Goal: Task Accomplishment & Management: Complete application form

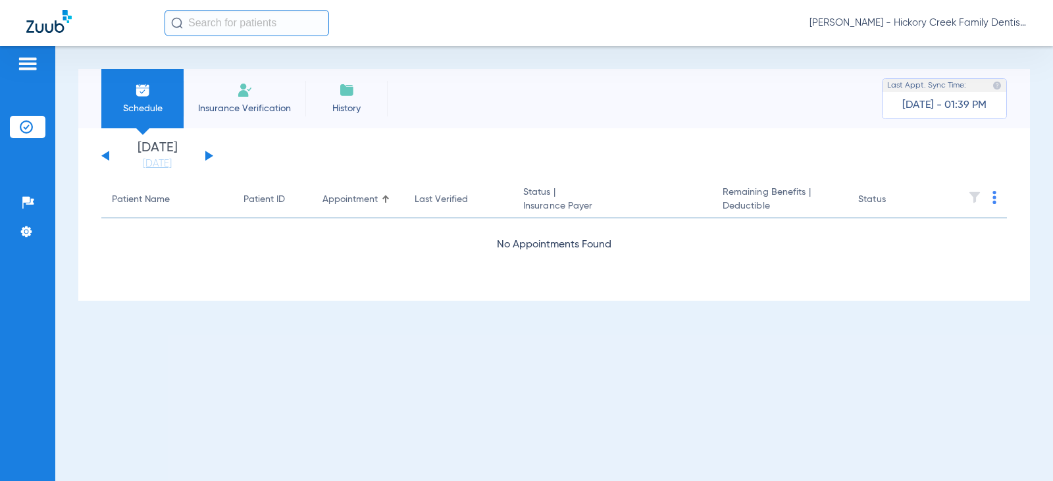
click at [254, 95] on li "Insurance Verification" at bounding box center [245, 98] width 122 height 59
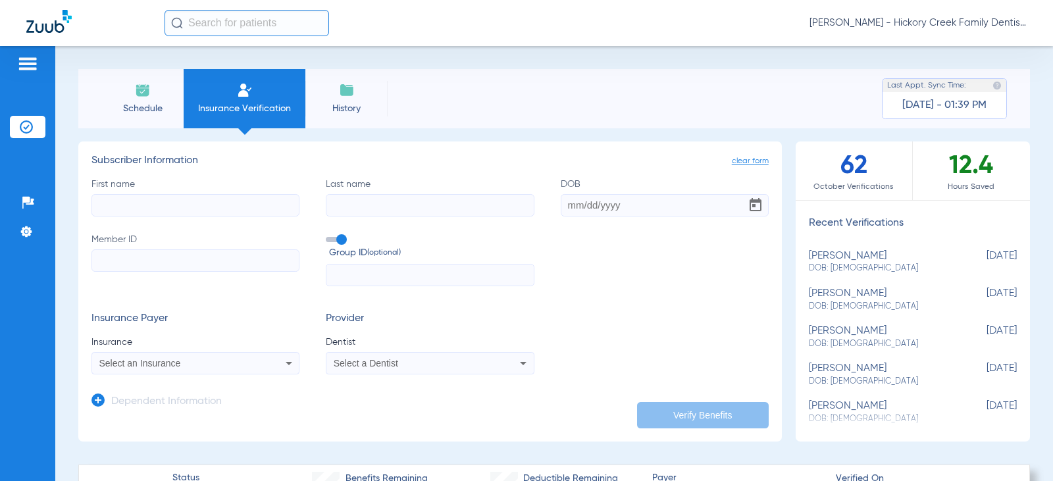
click at [589, 207] on input "DOB" at bounding box center [665, 205] width 208 height 22
type input "[DATE]"
click at [150, 263] on input "Member ID" at bounding box center [195, 260] width 208 height 22
type input "323761254"
click at [215, 365] on div "Select an Insurance" at bounding box center [176, 363] width 155 height 9
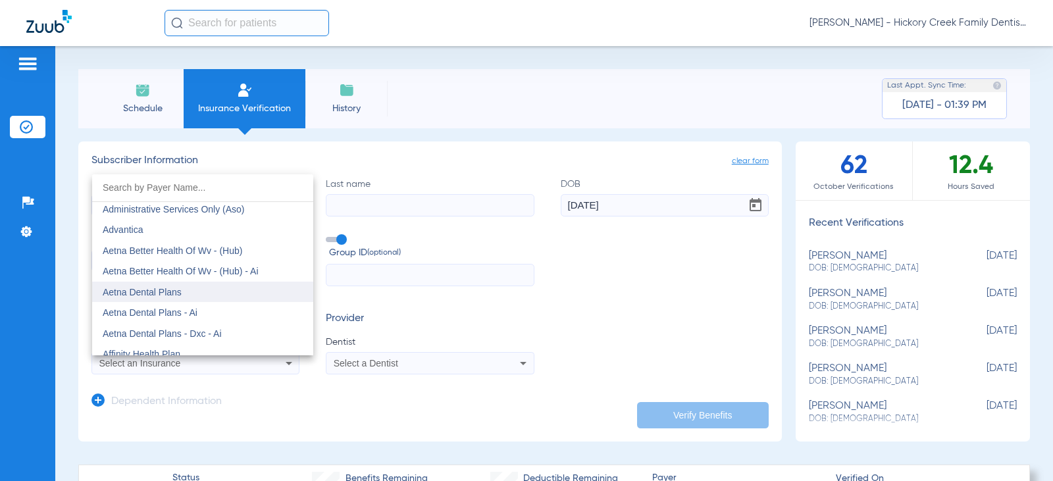
scroll to position [132, 0]
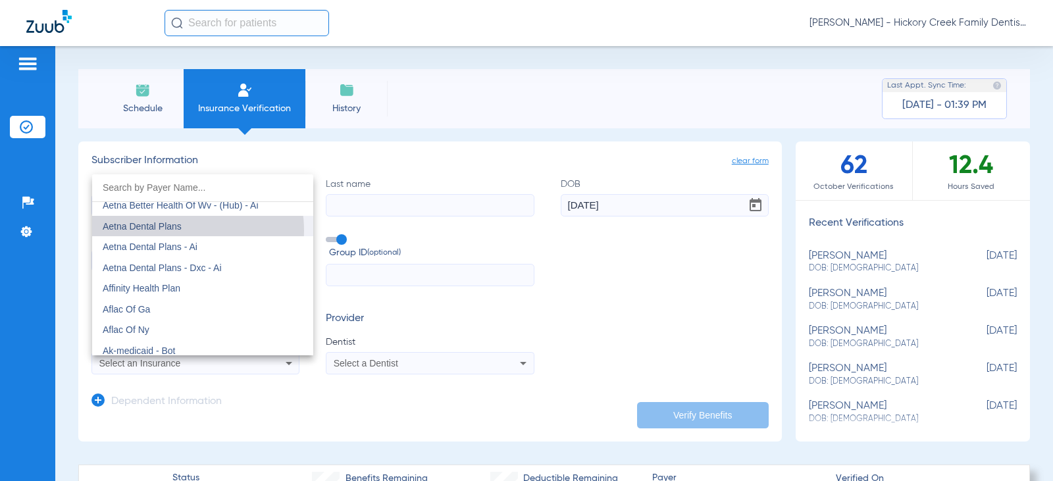
click at [180, 230] on span "Aetna Dental Plans" at bounding box center [142, 226] width 79 height 11
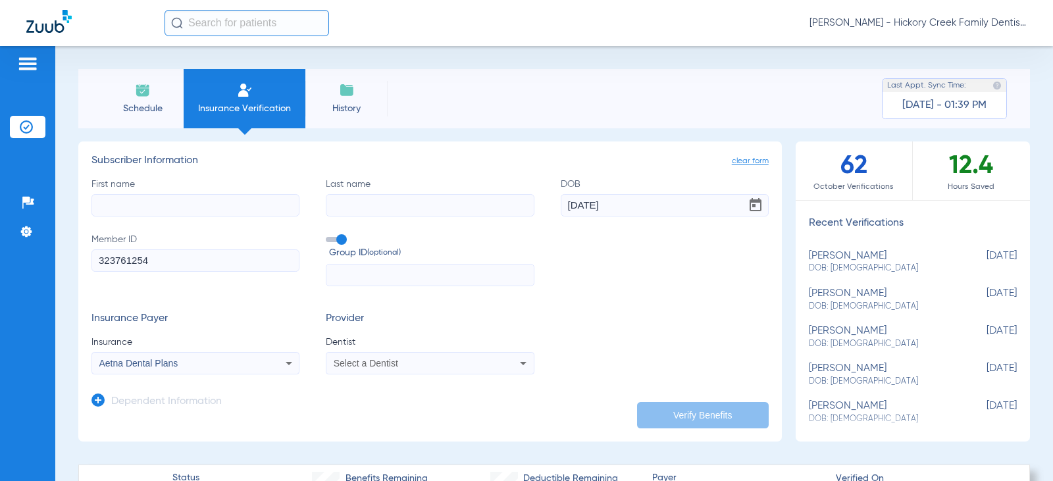
drag, startPoint x: 432, startPoint y: 346, endPoint x: 438, endPoint y: 357, distance: 12.4
click at [432, 346] on span "Dentist" at bounding box center [430, 342] width 208 height 13
click at [438, 357] on div "Select a Dentist" at bounding box center [429, 363] width 207 height 16
type input "[PERSON_NAME]"
click at [429, 346] on span "[PERSON_NAME] 1285708198" at bounding box center [399, 345] width 128 height 9
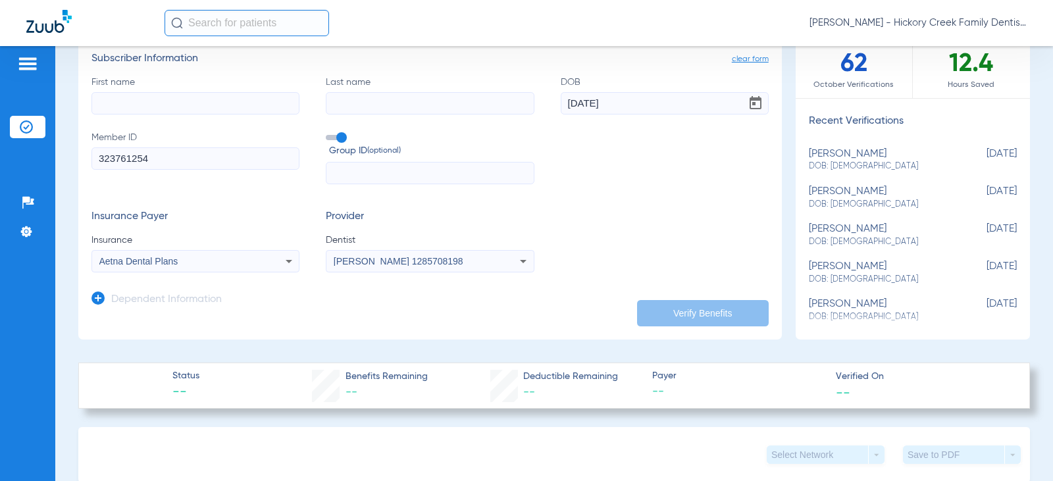
scroll to position [0, 0]
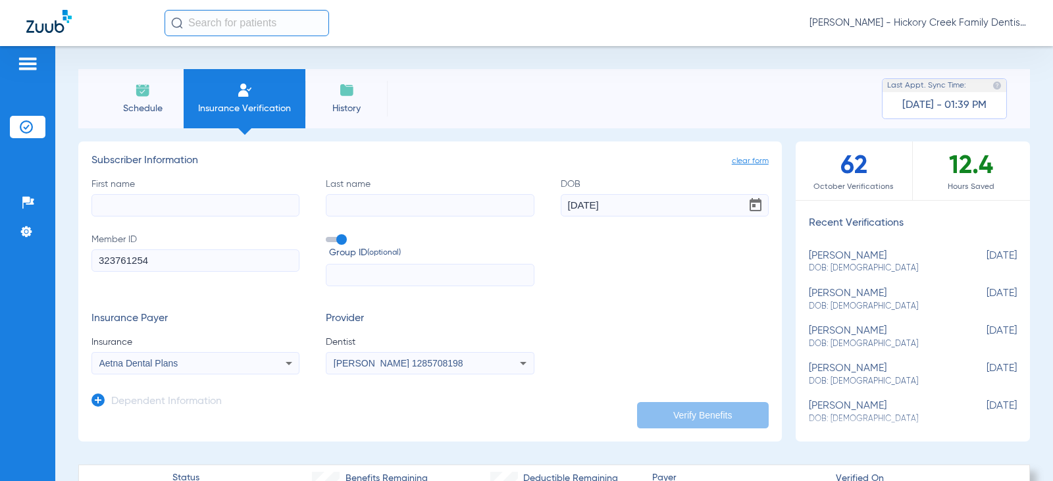
click at [136, 97] on img at bounding box center [143, 90] width 16 height 16
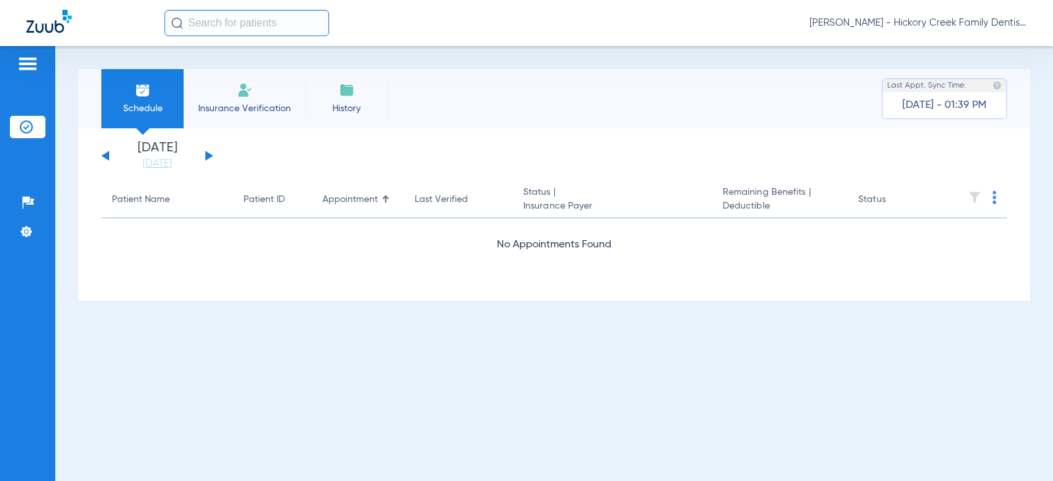
click at [207, 151] on div "[DATE] [DATE] [DATE] [DATE] [DATE] [DATE] [DATE] [DATE] [DATE] [DATE] [DATE] [D…" at bounding box center [157, 155] width 112 height 29
click at [208, 154] on button at bounding box center [209, 156] width 8 height 10
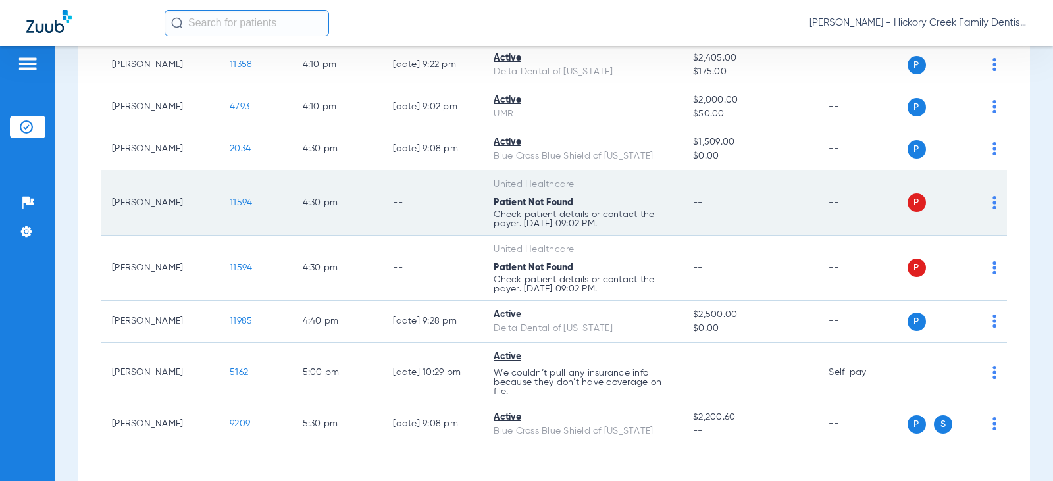
scroll to position [2089, 0]
